Goal: Information Seeking & Learning: Learn about a topic

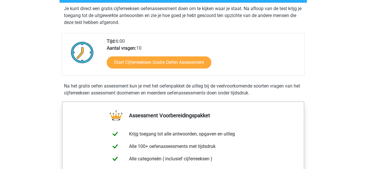
scroll to position [145, 0]
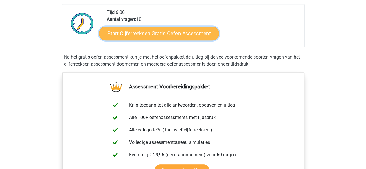
click at [151, 40] on link "Start Cijferreeksen Gratis Oefen Assessment" at bounding box center [159, 33] width 120 height 14
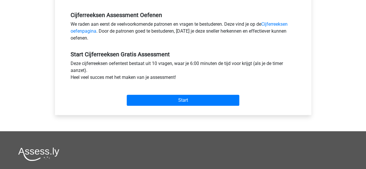
scroll to position [174, 0]
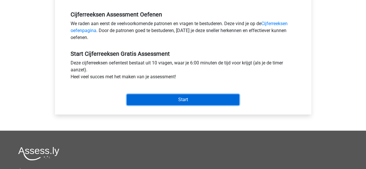
click at [156, 98] on input "Start" at bounding box center [183, 99] width 113 height 11
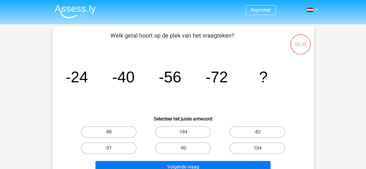
scroll to position [29, 0]
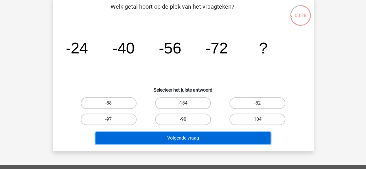
click at [196, 137] on button "Volgende vraag" at bounding box center [183, 138] width 175 height 12
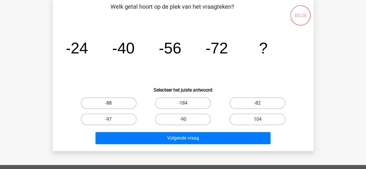
click at [113, 103] on label "-88" at bounding box center [109, 104] width 56 height 12
click at [112, 103] on input "-88" at bounding box center [111, 105] width 4 height 4
radio input "true"
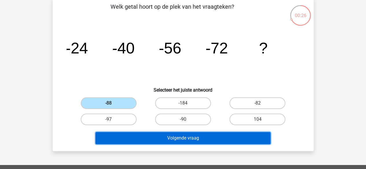
click at [144, 140] on button "Volgende vraag" at bounding box center [183, 138] width 175 height 12
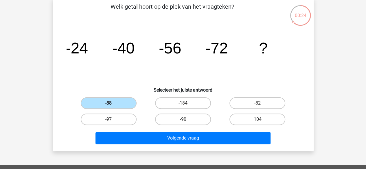
click at [109, 102] on label "-88" at bounding box center [109, 104] width 56 height 12
click at [109, 103] on input "-88" at bounding box center [111, 105] width 4 height 4
click at [113, 116] on label "-97" at bounding box center [109, 120] width 56 height 12
click at [112, 120] on input "-97" at bounding box center [111, 122] width 4 height 4
radio input "true"
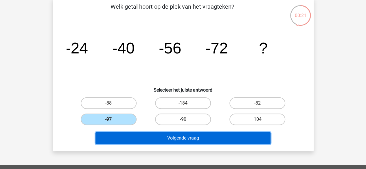
click at [136, 135] on button "Volgende vraag" at bounding box center [183, 138] width 175 height 12
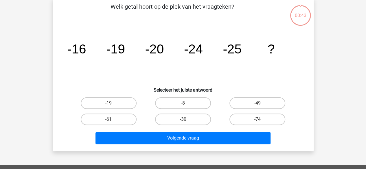
scroll to position [27, 0]
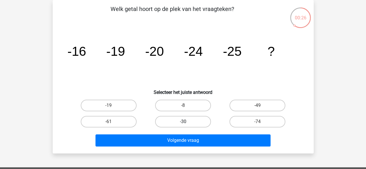
click at [188, 117] on label "-30" at bounding box center [183, 122] width 56 height 12
click at [187, 122] on input "-30" at bounding box center [185, 124] width 4 height 4
radio input "true"
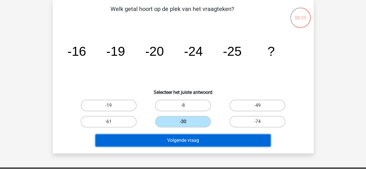
click at [198, 142] on button "Volgende vraag" at bounding box center [183, 141] width 175 height 12
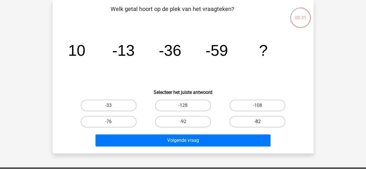
click at [244, 120] on label "-82" at bounding box center [257, 122] width 56 height 12
click at [258, 122] on input "-82" at bounding box center [260, 124] width 4 height 4
radio input "true"
click at [192, 125] on label "-92" at bounding box center [183, 122] width 56 height 12
click at [187, 125] on input "-92" at bounding box center [185, 124] width 4 height 4
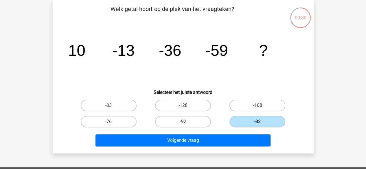
radio input "true"
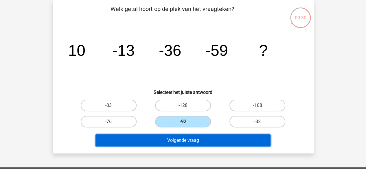
click at [200, 140] on button "Volgende vraag" at bounding box center [183, 141] width 175 height 12
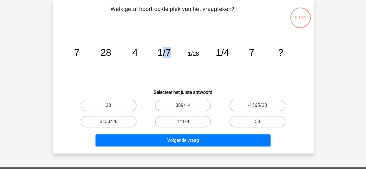
drag, startPoint x: 161, startPoint y: 52, endPoint x: 175, endPoint y: 51, distance: 14.2
click at [175, 51] on icon "image/svg+xml 7 28 4 1/7 1/28 1/4 7 ?" at bounding box center [183, 56] width 233 height 58
click at [189, 123] on label "141/4" at bounding box center [183, 122] width 56 height 12
click at [187, 123] on input "141/4" at bounding box center [185, 124] width 4 height 4
radio input "true"
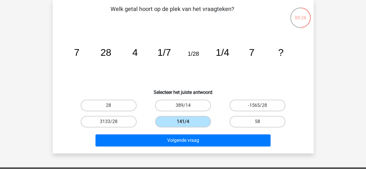
click at [190, 148] on div "Volgende vraag" at bounding box center [182, 142] width 223 height 14
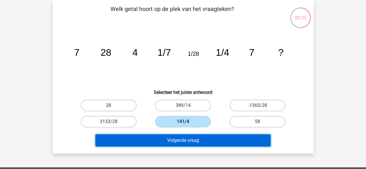
click at [190, 142] on button "Volgende vraag" at bounding box center [183, 141] width 175 height 12
